Goal: Check status: Check status

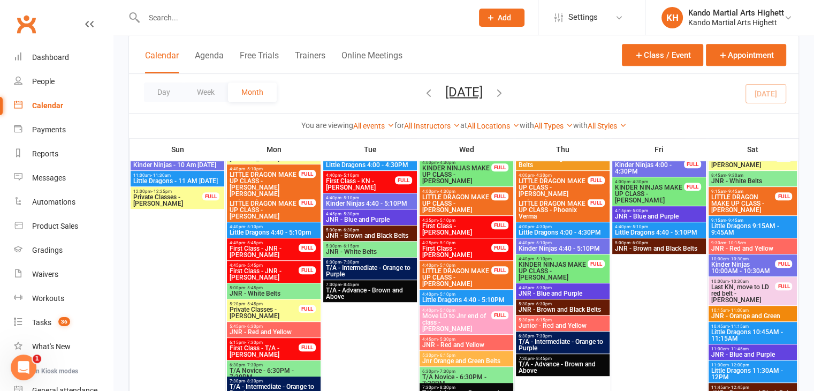
scroll to position [535, 0]
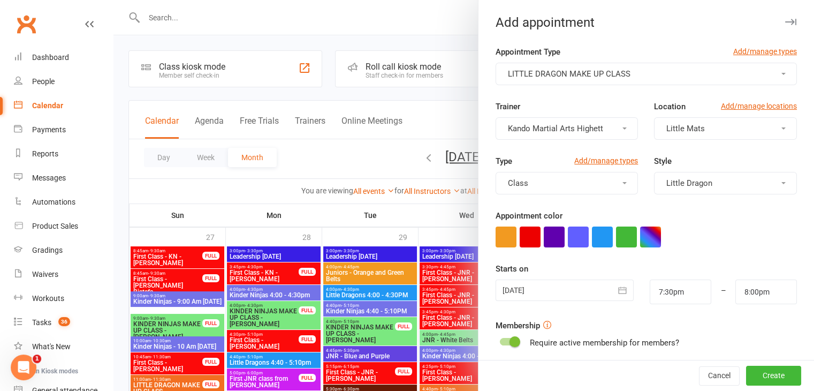
click at [353, 292] on div at bounding box center [463, 195] width 700 height 391
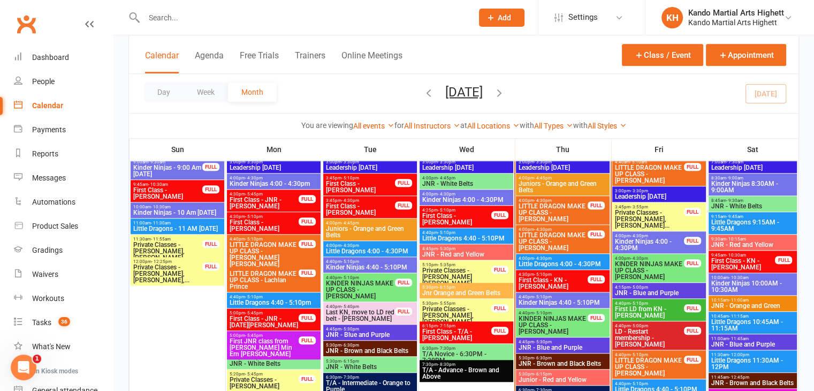
scroll to position [918, 0]
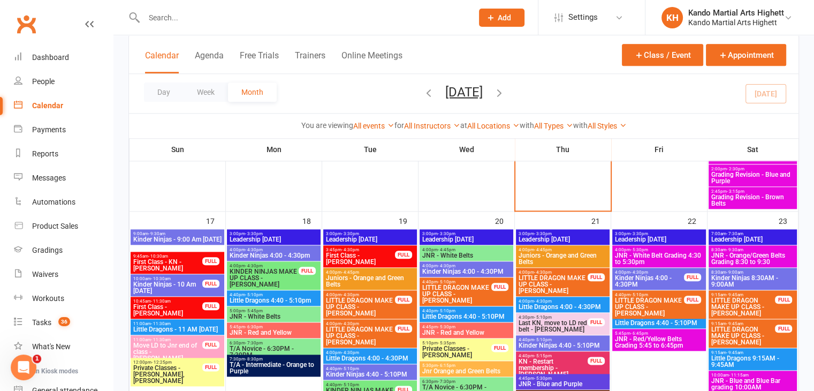
scroll to position [1204, 0]
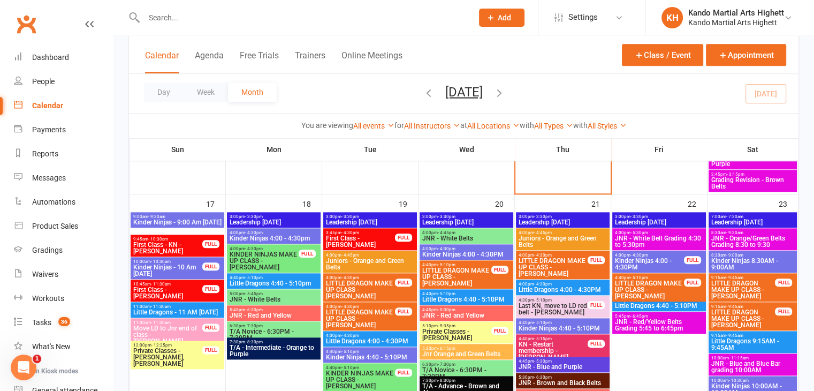
click at [730, 285] on span "LITTLE DRAGON MAKE UP CLASS - [PERSON_NAME]" at bounding box center [743, 289] width 65 height 19
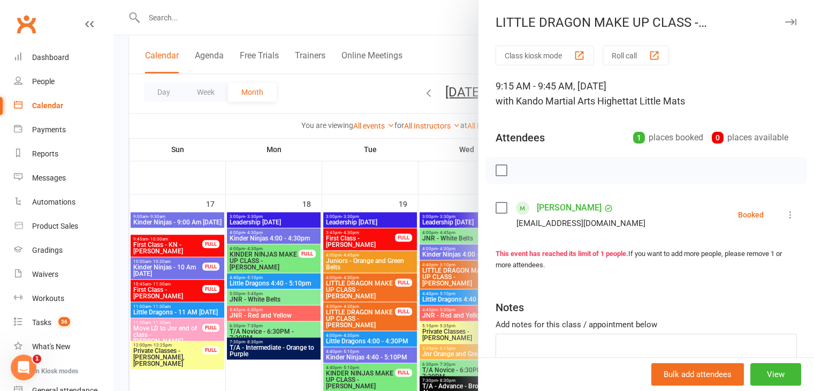
click at [361, 323] on div at bounding box center [463, 195] width 700 height 391
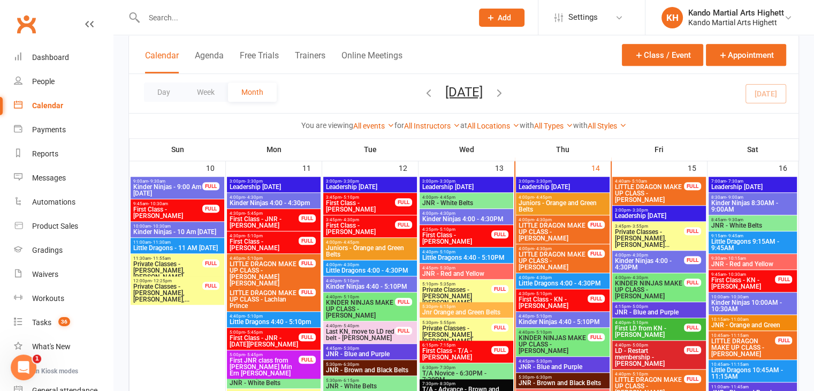
scroll to position [835, 0]
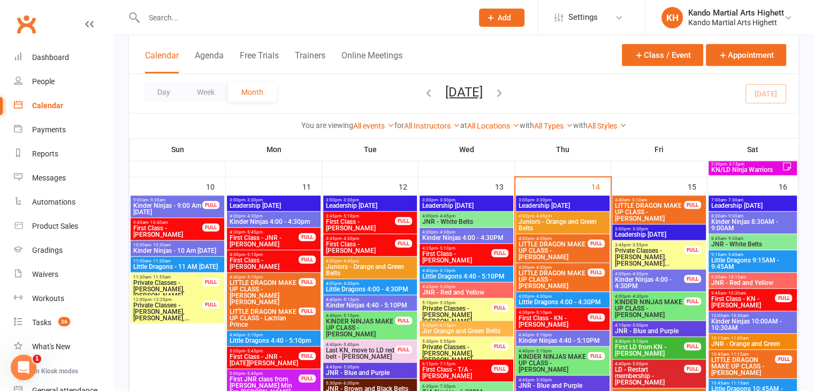
click at [764, 364] on span "LITTLE DRAGON MAKE UP CLASS - [PERSON_NAME]" at bounding box center [743, 365] width 65 height 19
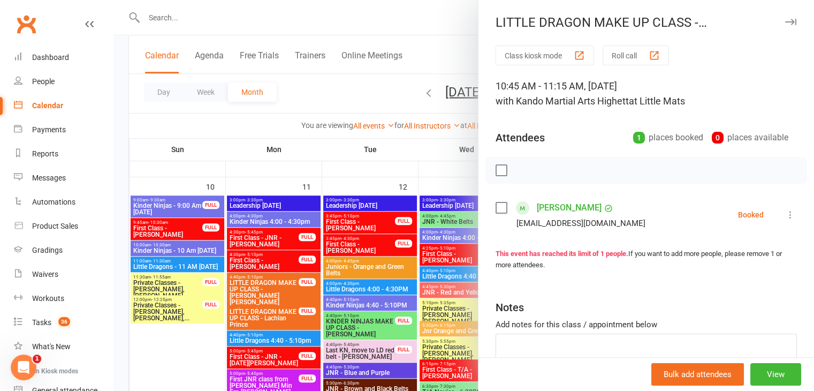
click at [379, 182] on div at bounding box center [463, 195] width 700 height 391
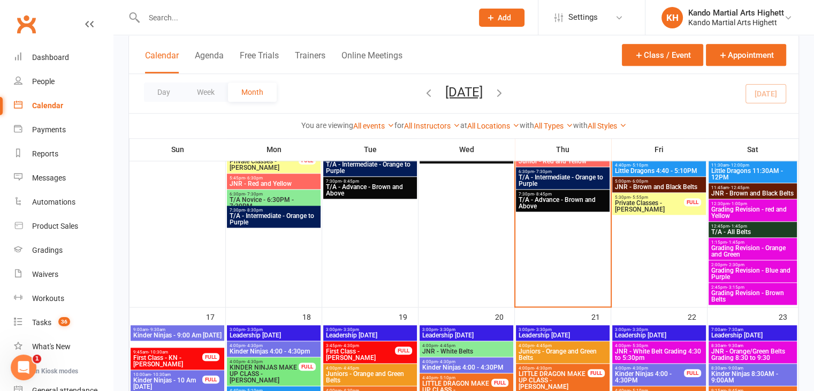
scroll to position [1210, 0]
